Goal: Task Accomplishment & Management: Manage account settings

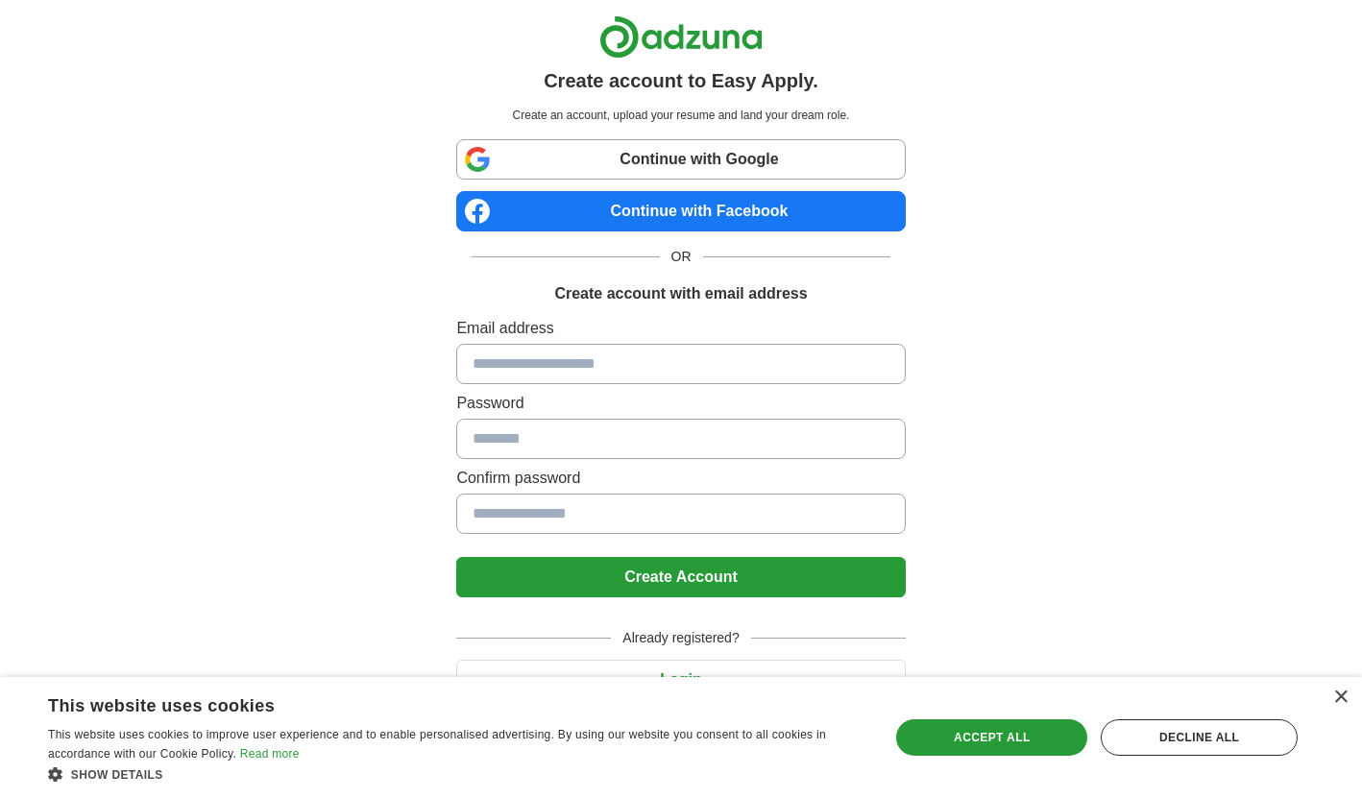
click at [523, 363] on input at bounding box center [680, 364] width 448 height 40
click at [1068, 329] on div "Create account to Easy Apply. Create an account, upload your resume and land yo…" at bounding box center [681, 385] width 1198 height 771
click at [1343, 694] on div "×" at bounding box center [1340, 697] width 14 height 14
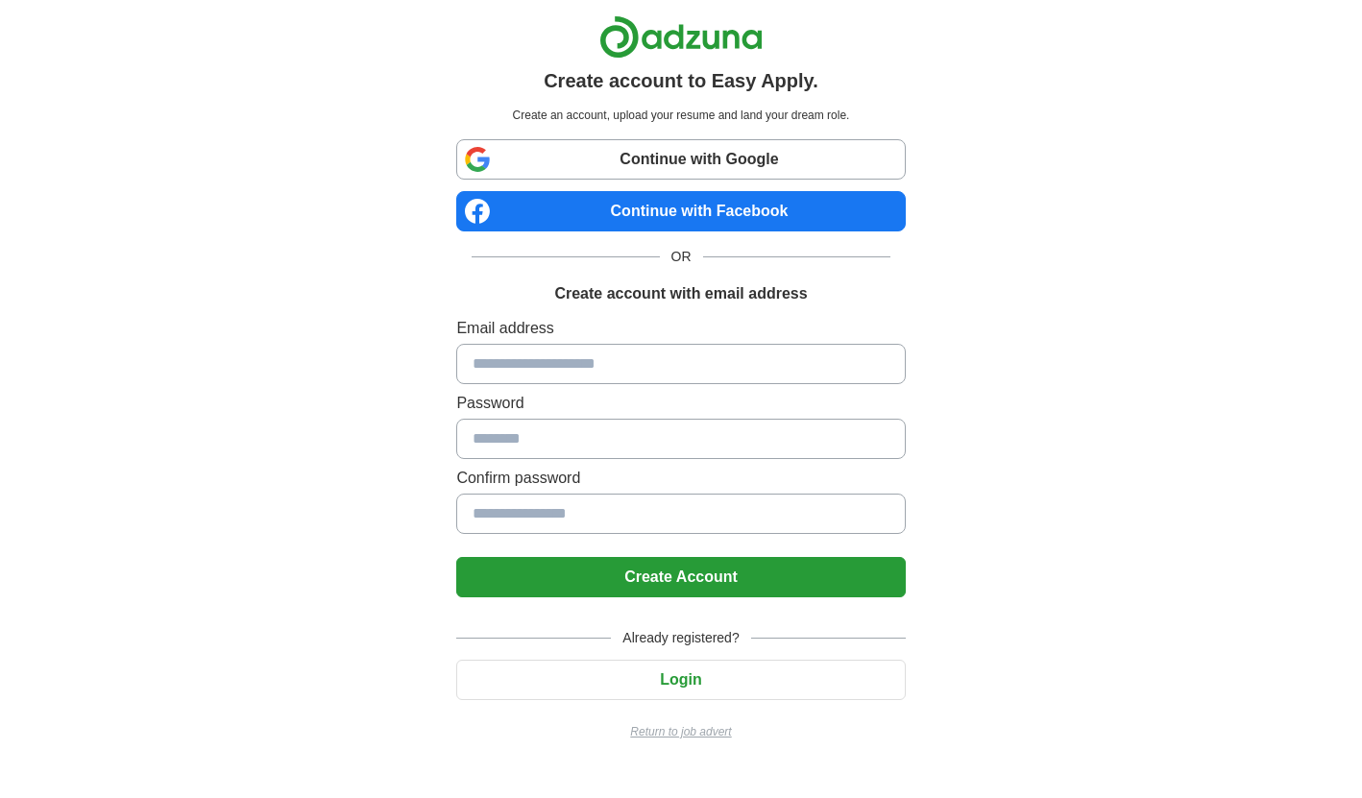
click at [800, 677] on button "Login" at bounding box center [680, 680] width 448 height 40
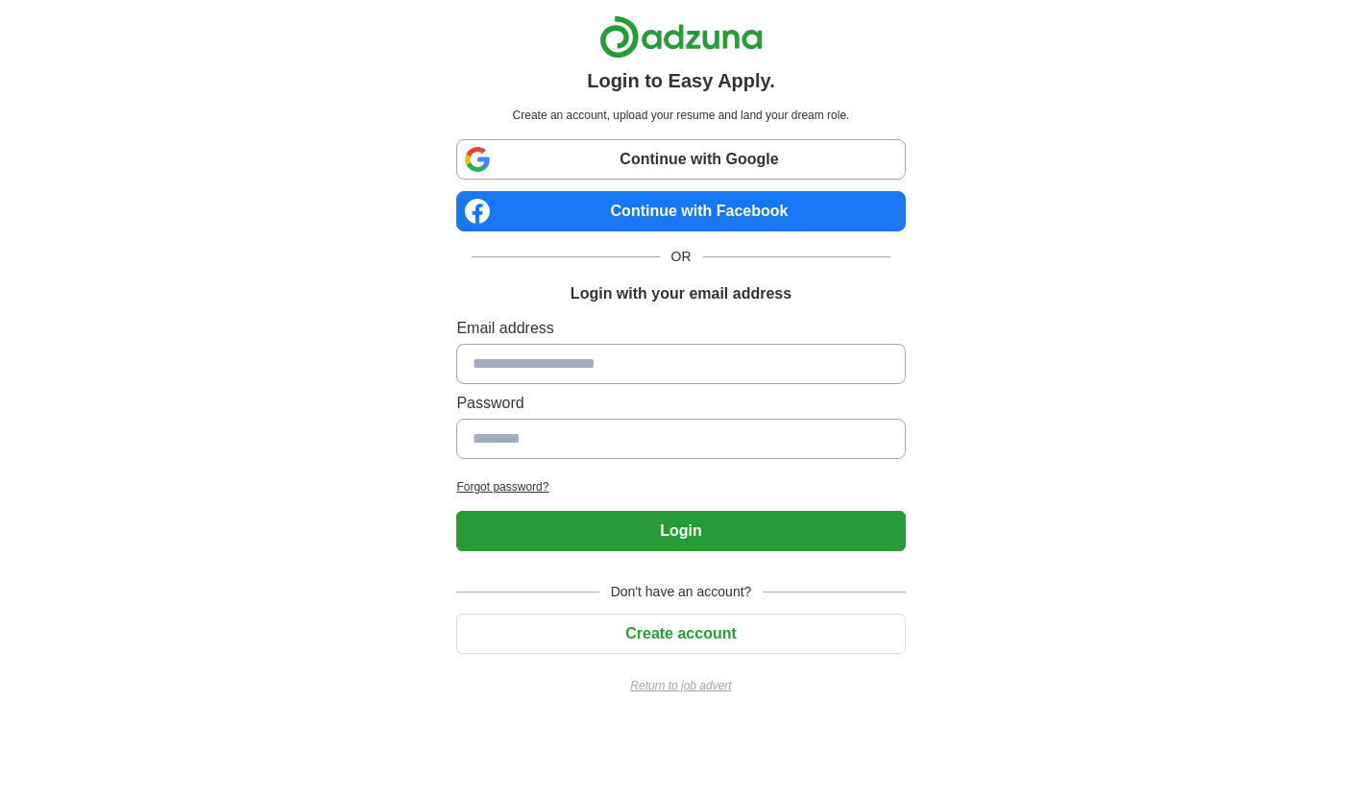
click at [663, 366] on input at bounding box center [680, 364] width 448 height 40
type input "**********"
click at [637, 439] on input at bounding box center [680, 439] width 448 height 40
click at [536, 492] on h2 "Forgot password?" at bounding box center [680, 486] width 448 height 17
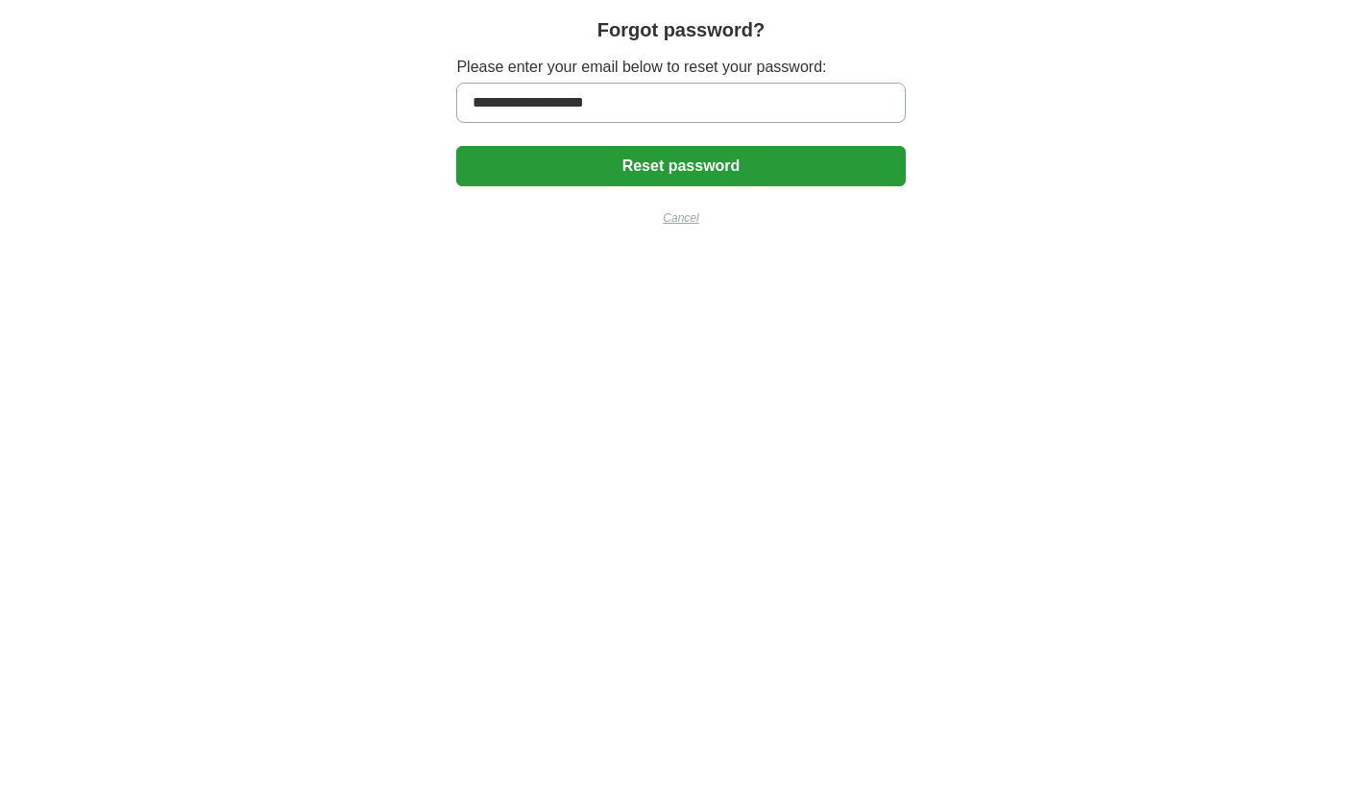
click at [583, 163] on button "Reset password" at bounding box center [680, 166] width 448 height 40
